Goal: Check status

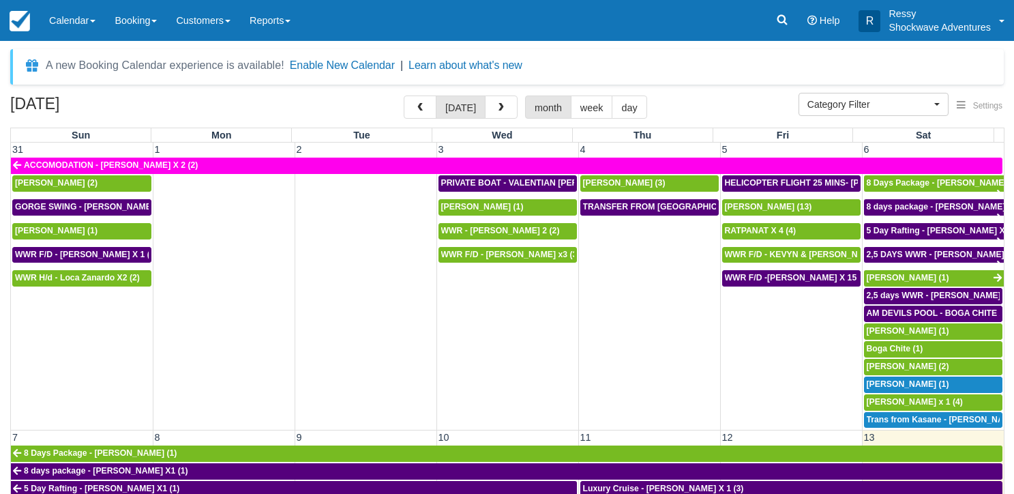
select select
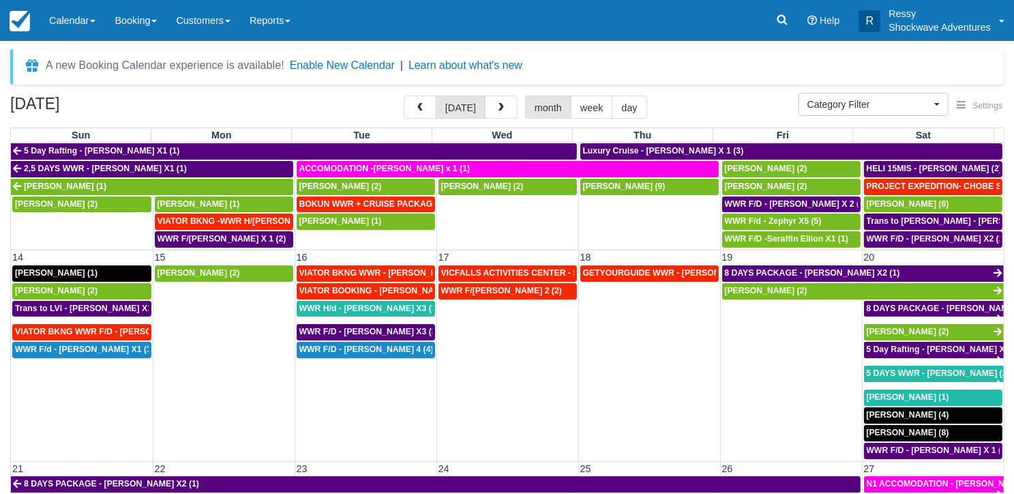
scroll to position [341, 0]
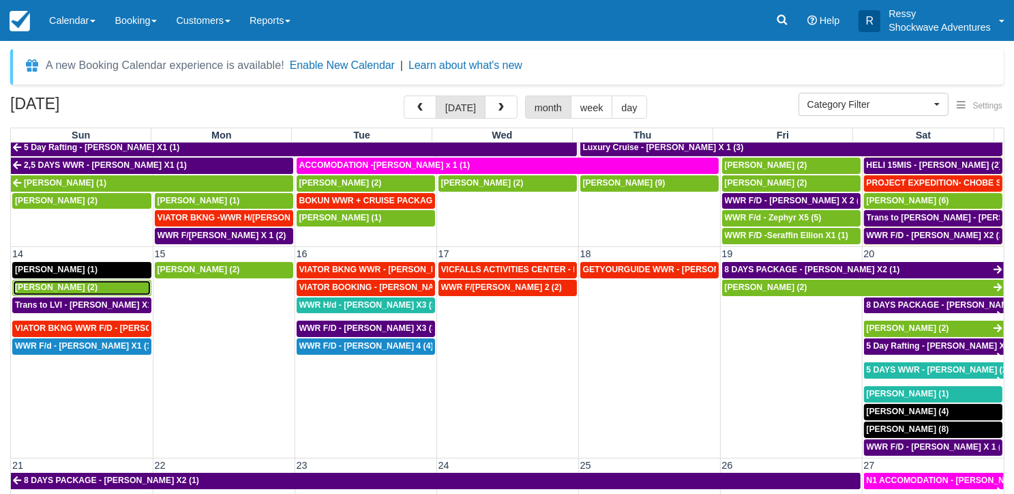
click at [65, 282] on span "[PERSON_NAME] (2)" at bounding box center [56, 287] width 83 height 10
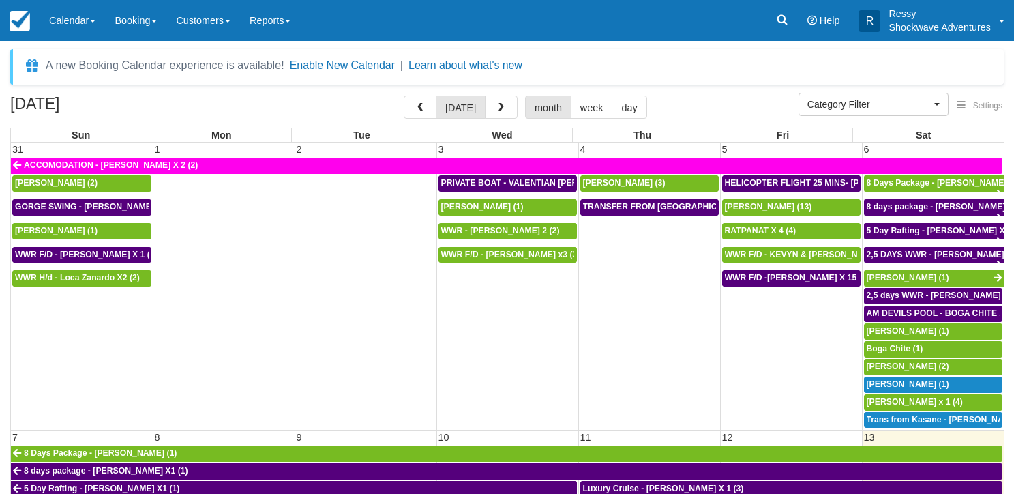
select select
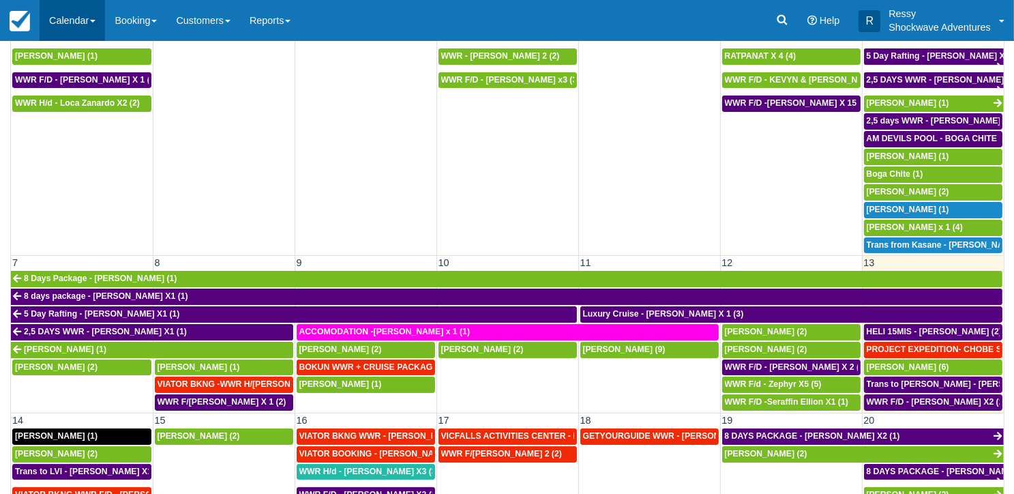
scroll to position [121, 0]
